Goal: Information Seeking & Learning: Learn about a topic

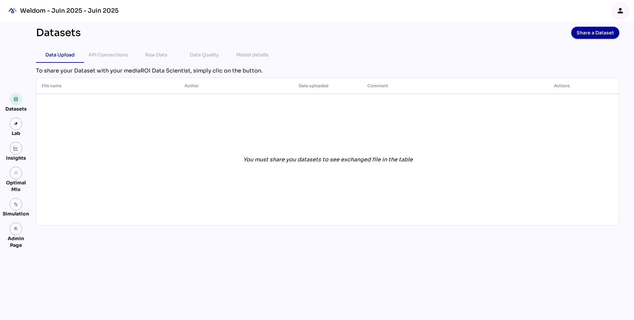
click at [623, 10] on icon "person" at bounding box center [621, 11] width 8 height 8
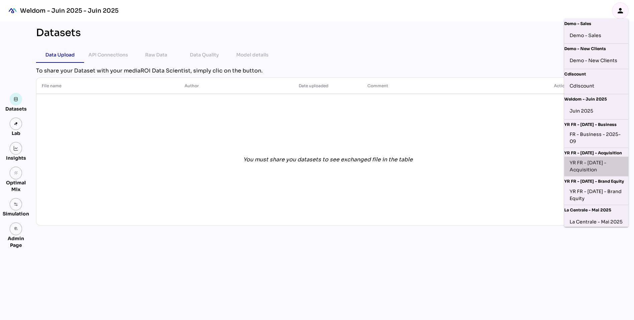
click at [579, 170] on div "YR FR - [DATE] - Acquisition" at bounding box center [596, 166] width 53 height 14
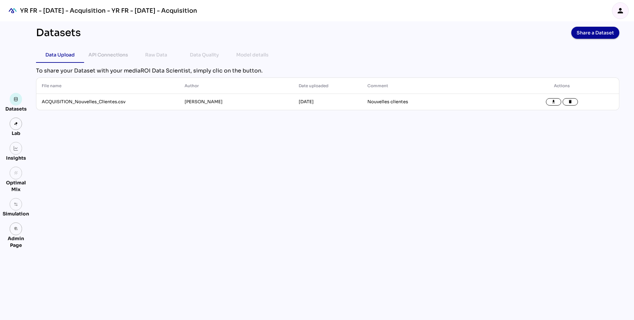
click at [621, 13] on icon "person" at bounding box center [621, 11] width 8 height 8
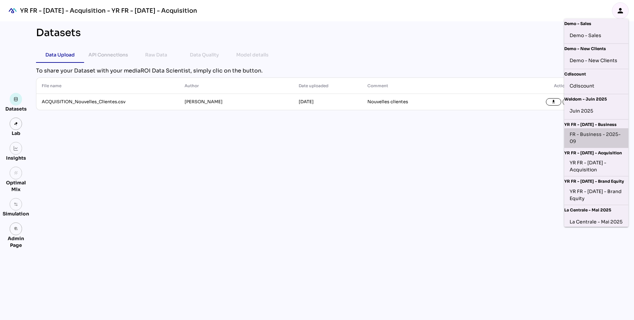
click at [585, 133] on div "FR - Business - 2025-09" at bounding box center [596, 138] width 53 height 14
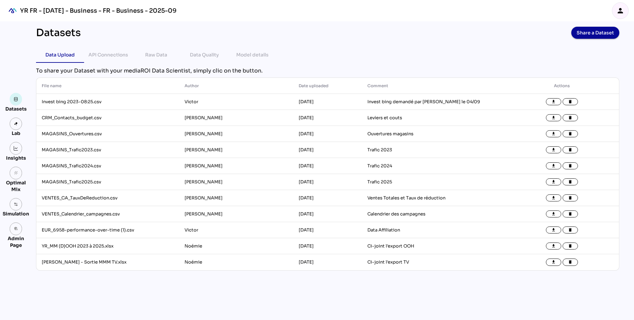
click at [16, 148] on img at bounding box center [16, 148] width 5 height 5
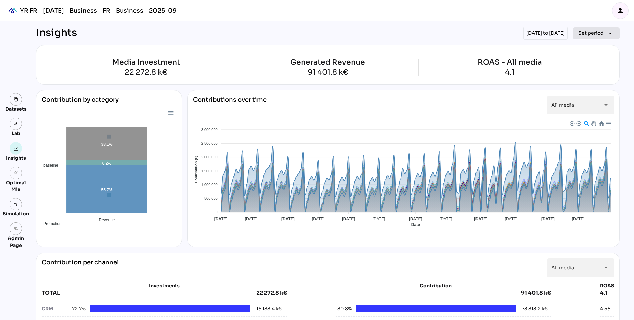
click at [586, 32] on span "Set period" at bounding box center [591, 33] width 25 height 8
click at [581, 97] on div "Quarter" at bounding box center [586, 96] width 31 height 6
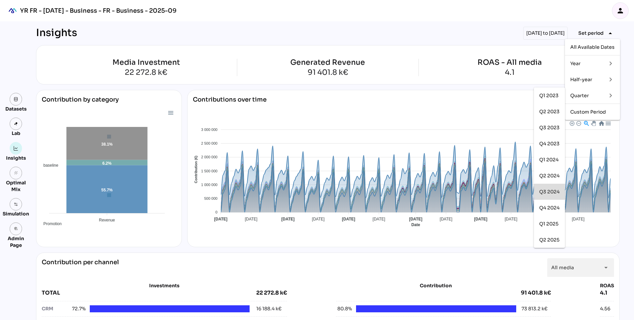
click at [554, 192] on div "Q3 2024" at bounding box center [550, 192] width 20 height 6
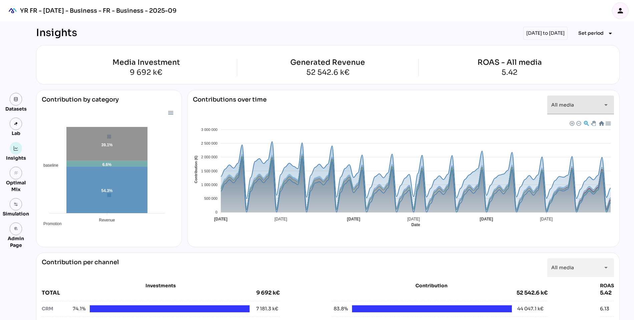
click at [572, 106] on span "All media" at bounding box center [563, 105] width 23 height 6
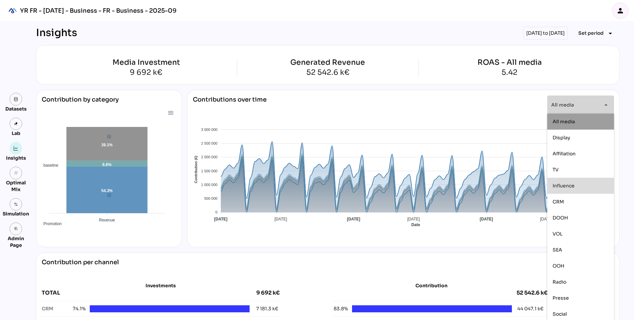
click at [562, 187] on span "Influence" at bounding box center [564, 185] width 22 height 6
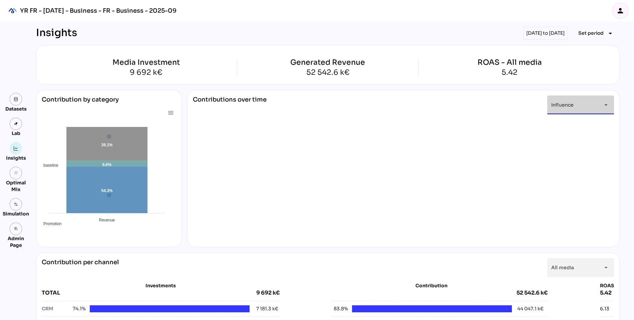
click at [580, 103] on div "Influence *********" at bounding box center [575, 105] width 47 height 19
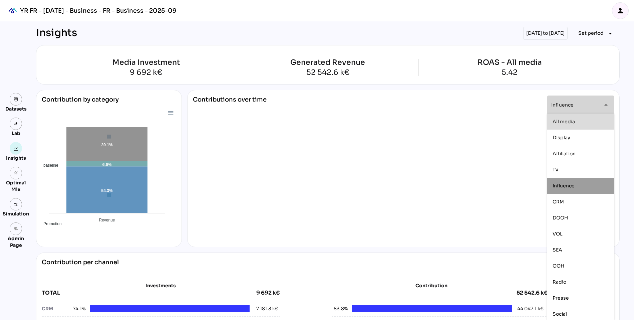
click at [571, 124] on span "All media" at bounding box center [564, 121] width 22 height 6
type input "*********"
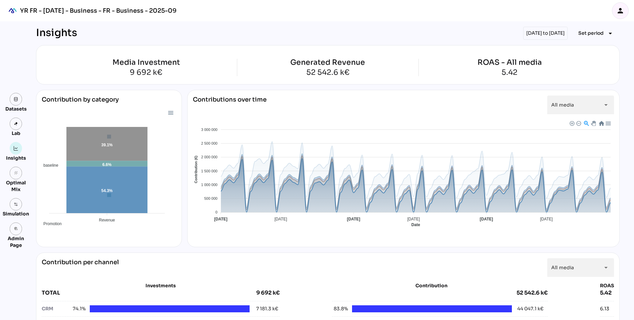
click at [210, 281] on span "Baseline" at bounding box center [200, 283] width 20 height 5
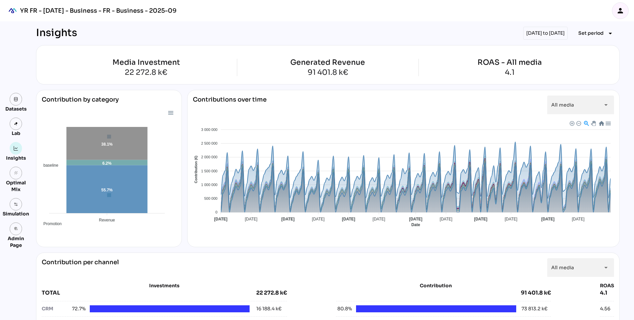
click at [548, 33] on div "[DATE] to [DATE]" at bounding box center [546, 33] width 44 height 13
click at [589, 31] on span "Set period" at bounding box center [591, 33] width 25 height 8
click at [584, 83] on div "Half-year" at bounding box center [586, 79] width 31 height 11
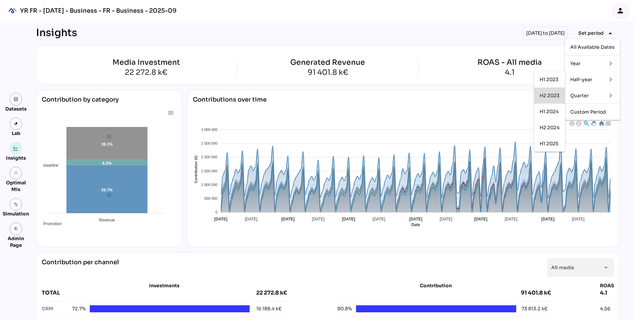
click at [548, 97] on div "H2 2023" at bounding box center [550, 96] width 20 height 6
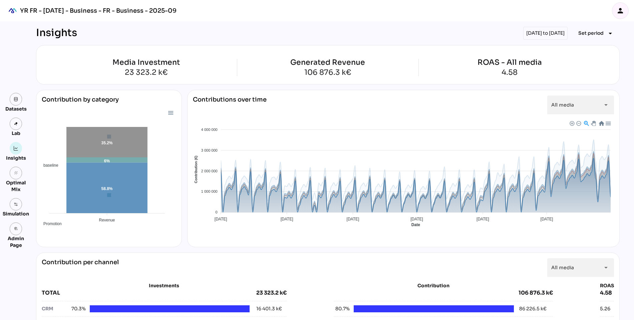
click at [210, 281] on span "Baseline" at bounding box center [200, 283] width 20 height 5
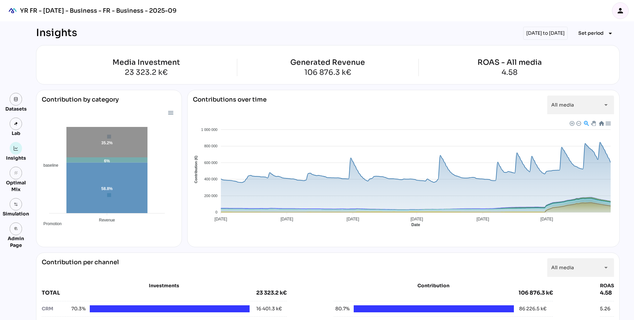
click at [368, 234] on div "Baseline Promotion TV OOH Affiliation Presse Social Display SEA VOL DOOH Radio …" at bounding box center [403, 257] width 421 height 58
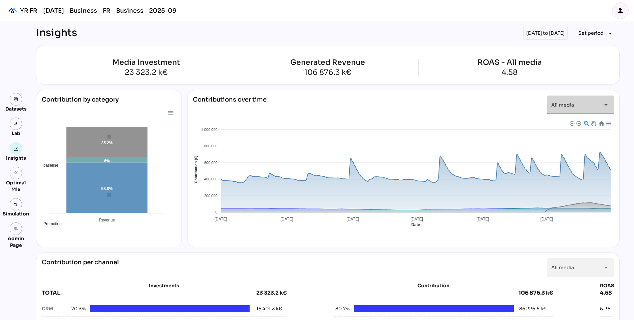
click at [563, 107] on div "All media *********" at bounding box center [575, 105] width 47 height 19
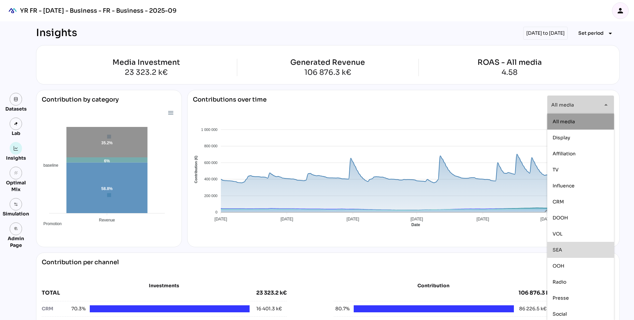
click at [576, 251] on div "SEA" at bounding box center [581, 250] width 56 height 6
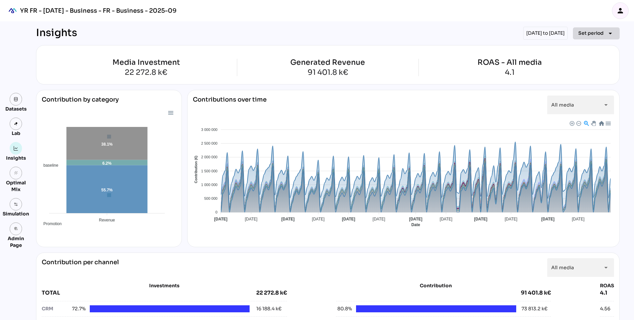
click at [586, 30] on span "Set period" at bounding box center [591, 33] width 25 height 8
click at [583, 113] on div "Custom Period" at bounding box center [593, 112] width 44 height 6
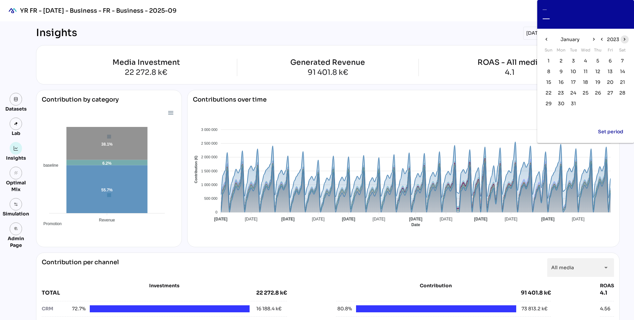
click at [624, 39] on icon "chevron_right" at bounding box center [625, 39] width 6 height 6
click at [586, 63] on span "1" at bounding box center [586, 60] width 2 height 7
click at [595, 39] on icon "chevron_right" at bounding box center [594, 39] width 6 height 6
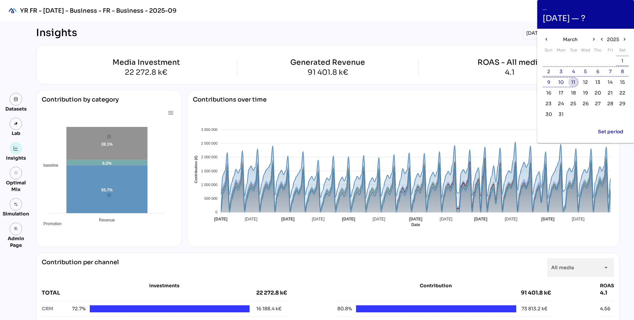
click at [578, 81] on button "11" at bounding box center [574, 82] width 10 height 10
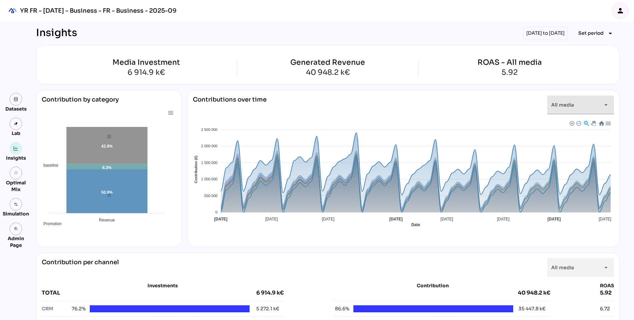
click at [569, 105] on span "All media" at bounding box center [563, 105] width 23 height 6
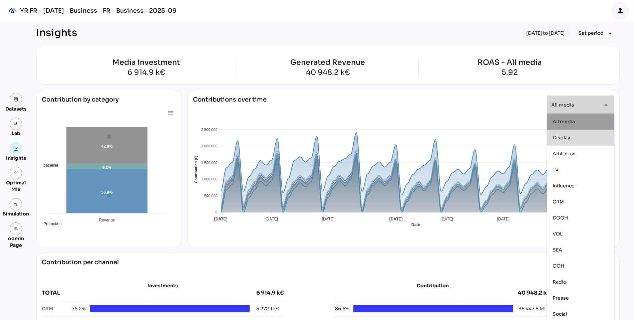
click at [567, 144] on div "Display" at bounding box center [581, 138] width 67 height 16
type input "*******"
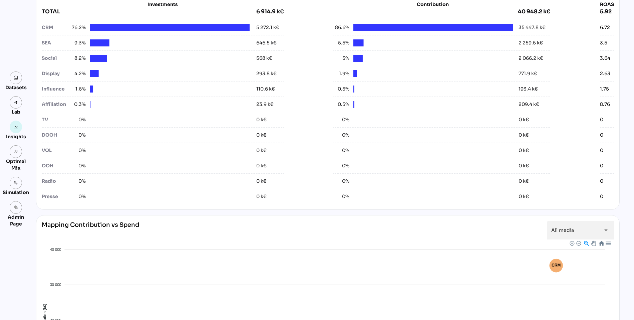
scroll to position [200, 0]
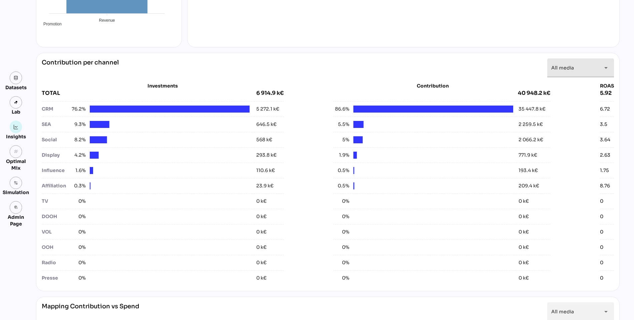
click at [589, 70] on div "All media *********" at bounding box center [575, 67] width 47 height 19
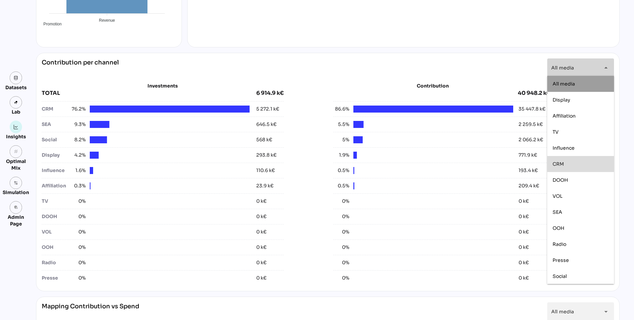
click at [557, 164] on span "CRM" at bounding box center [558, 164] width 11 height 6
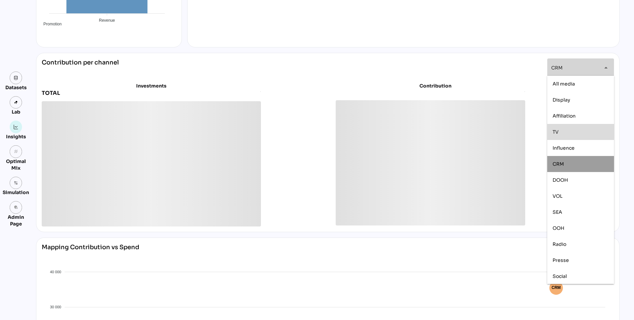
click at [557, 127] on div "TV" at bounding box center [581, 132] width 56 height 11
click at [556, 202] on div "VOL" at bounding box center [581, 196] width 67 height 16
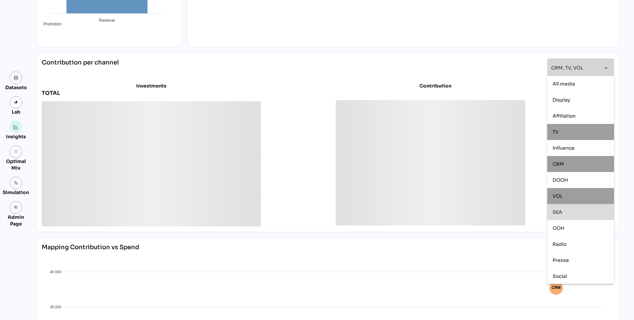
click at [560, 210] on span "SEA" at bounding box center [558, 212] width 10 height 6
type input "**********"
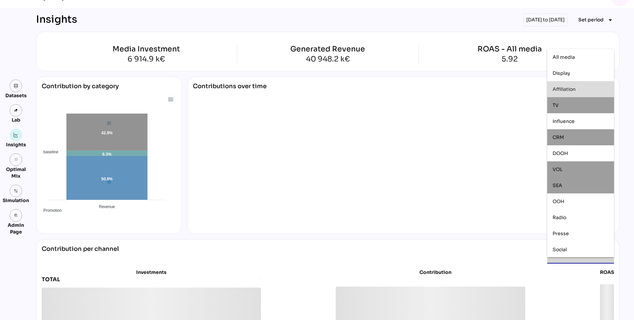
scroll to position [0, 0]
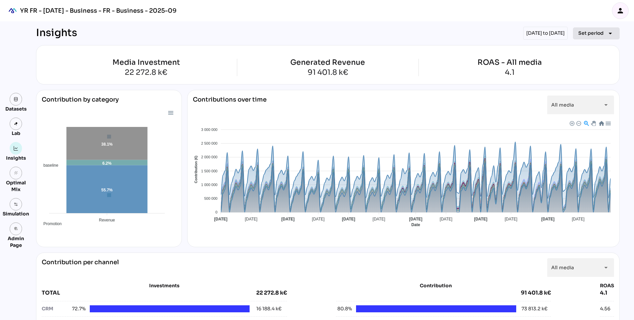
click at [590, 31] on span "Set period" at bounding box center [591, 33] width 25 height 8
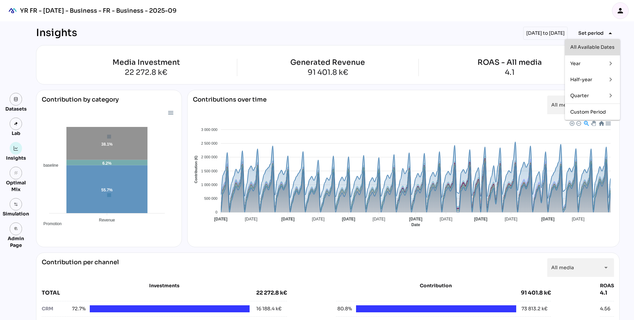
click at [583, 44] on div "All Available Dates" at bounding box center [593, 47] width 44 height 6
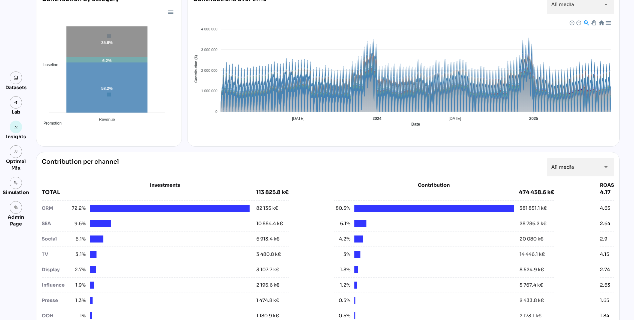
scroll to position [223, 0]
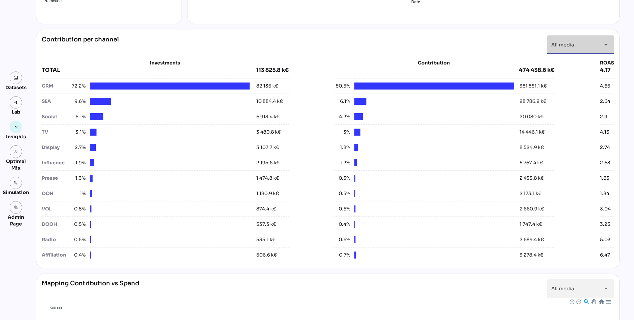
click at [569, 45] on span "All media" at bounding box center [563, 45] width 23 height 6
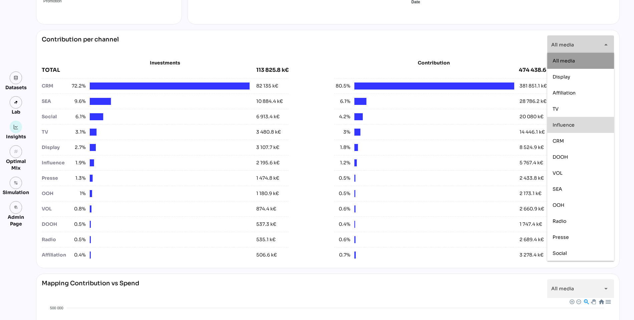
click at [551, 121] on div "Influence" at bounding box center [581, 125] width 67 height 16
type input "*********"
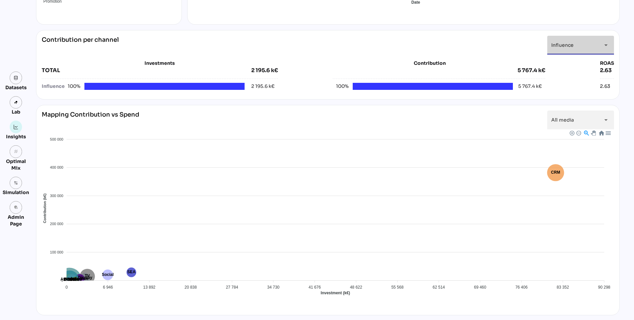
scroll to position [384, 0]
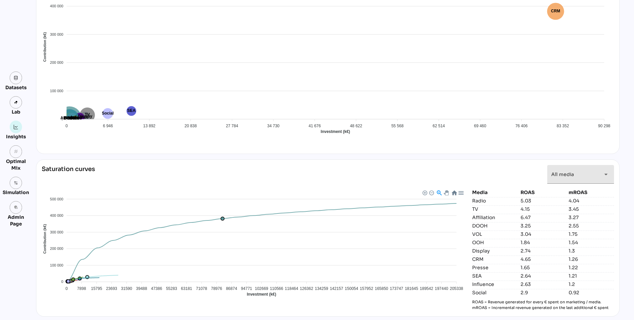
click at [562, 174] on span "All media" at bounding box center [563, 174] width 23 height 6
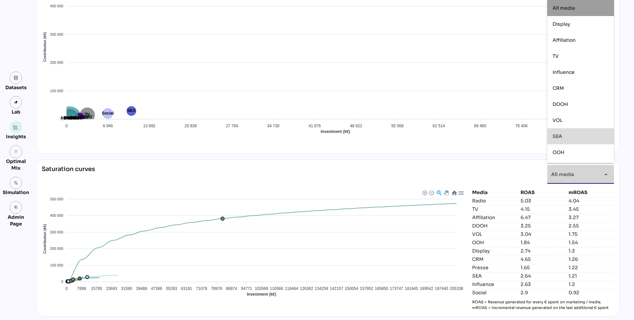
click at [562, 133] on div "SEA" at bounding box center [581, 136] width 56 height 11
type input "***"
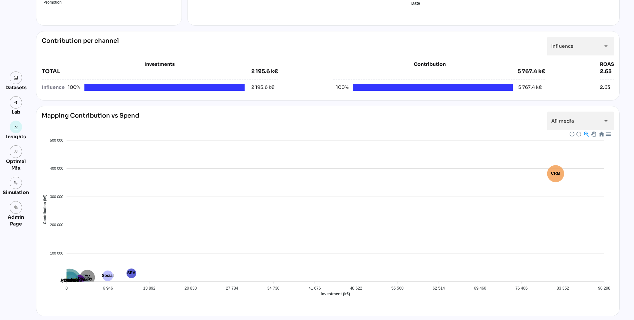
scroll to position [0, 0]
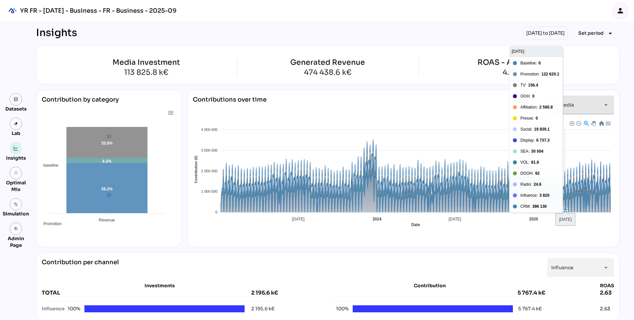
click at [569, 106] on span "All media" at bounding box center [563, 105] width 23 height 6
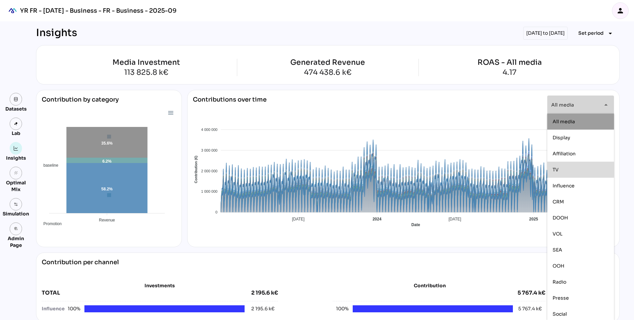
click at [562, 173] on div "TV" at bounding box center [581, 169] width 56 height 11
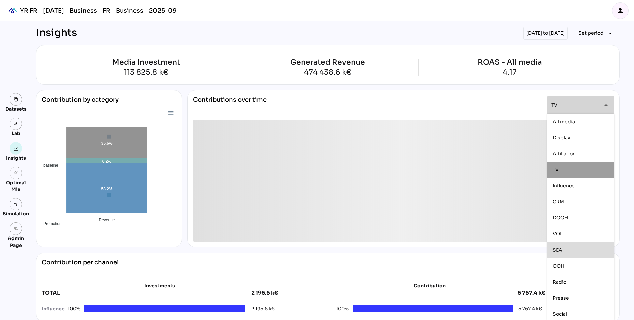
click at [562, 247] on span "SEA" at bounding box center [558, 249] width 10 height 6
click at [560, 281] on span "Radio" at bounding box center [560, 281] width 14 height 6
type input "**********"
